Goal: Task Accomplishment & Management: Use online tool/utility

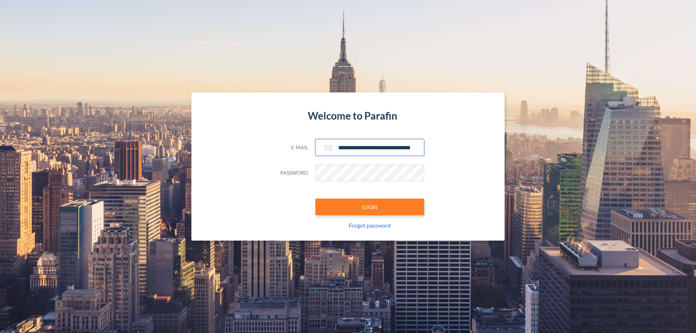
scroll to position [0, 12]
type input "**********"
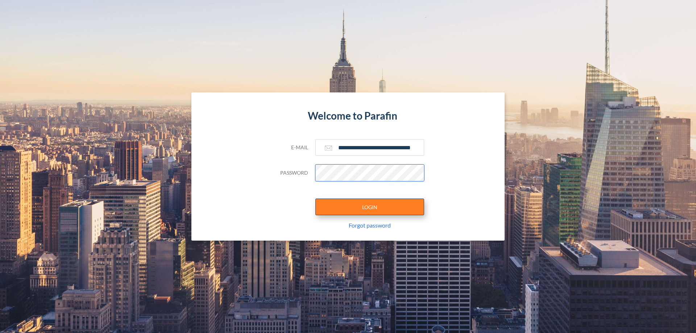
scroll to position [0, 0]
click at [370, 207] on button "LOGIN" at bounding box center [369, 207] width 109 height 17
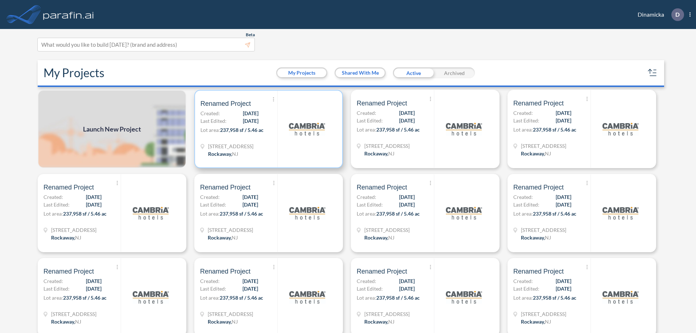
scroll to position [2, 0]
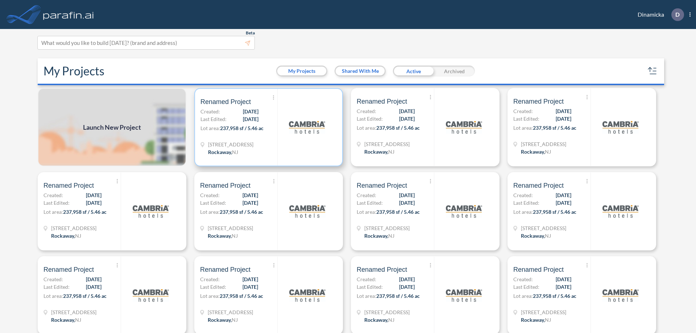
click at [267, 127] on p "Lot area: 237,958 sf / 5.46 ac" at bounding box center [238, 129] width 77 height 11
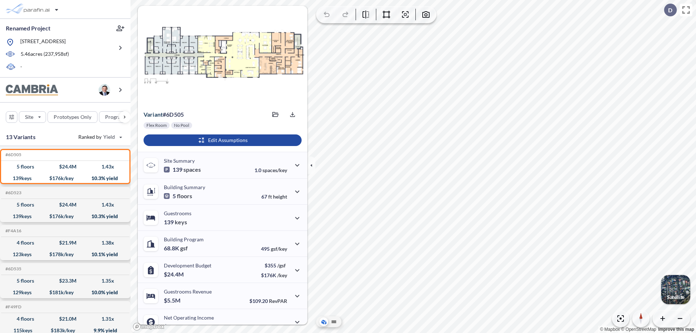
scroll to position [37, 0]
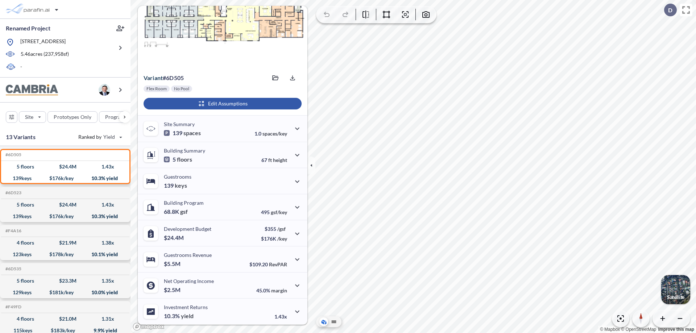
click at [221, 104] on div "button" at bounding box center [223, 104] width 158 height 12
